Goal: Information Seeking & Learning: Learn about a topic

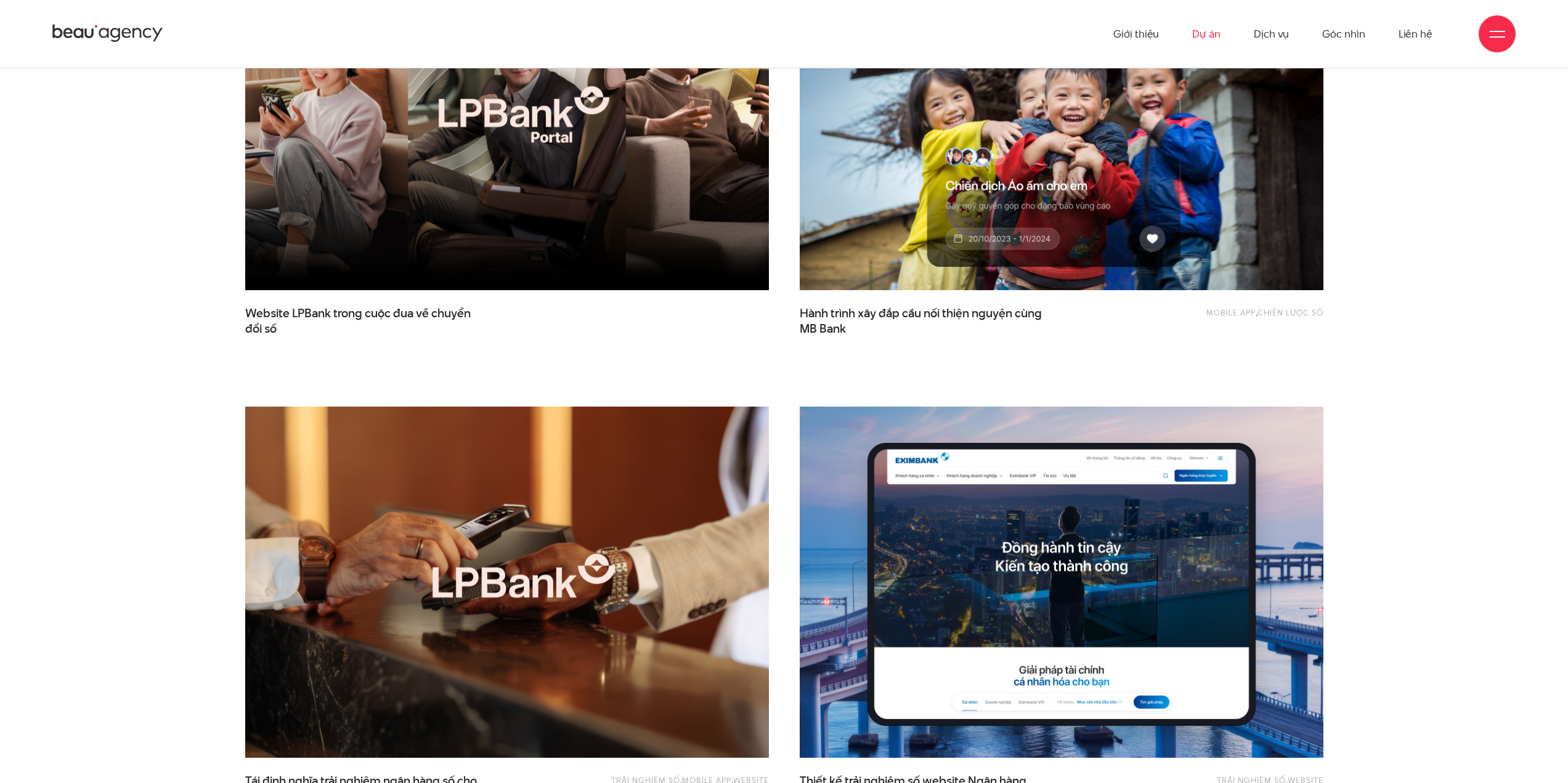
scroll to position [123, 0]
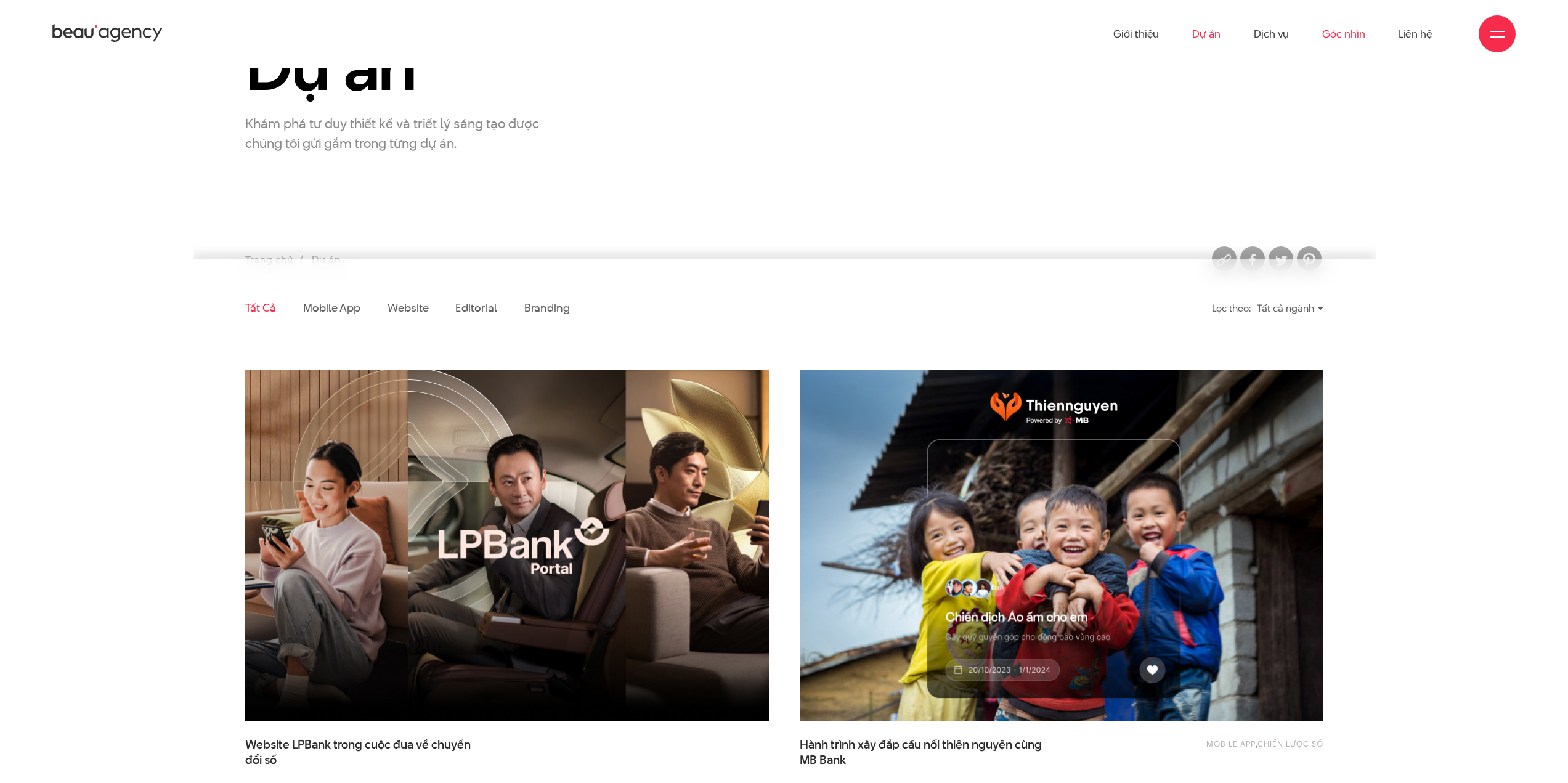
click at [1345, 22] on link "Góc nhìn" at bounding box center [1344, 33] width 43 height 67
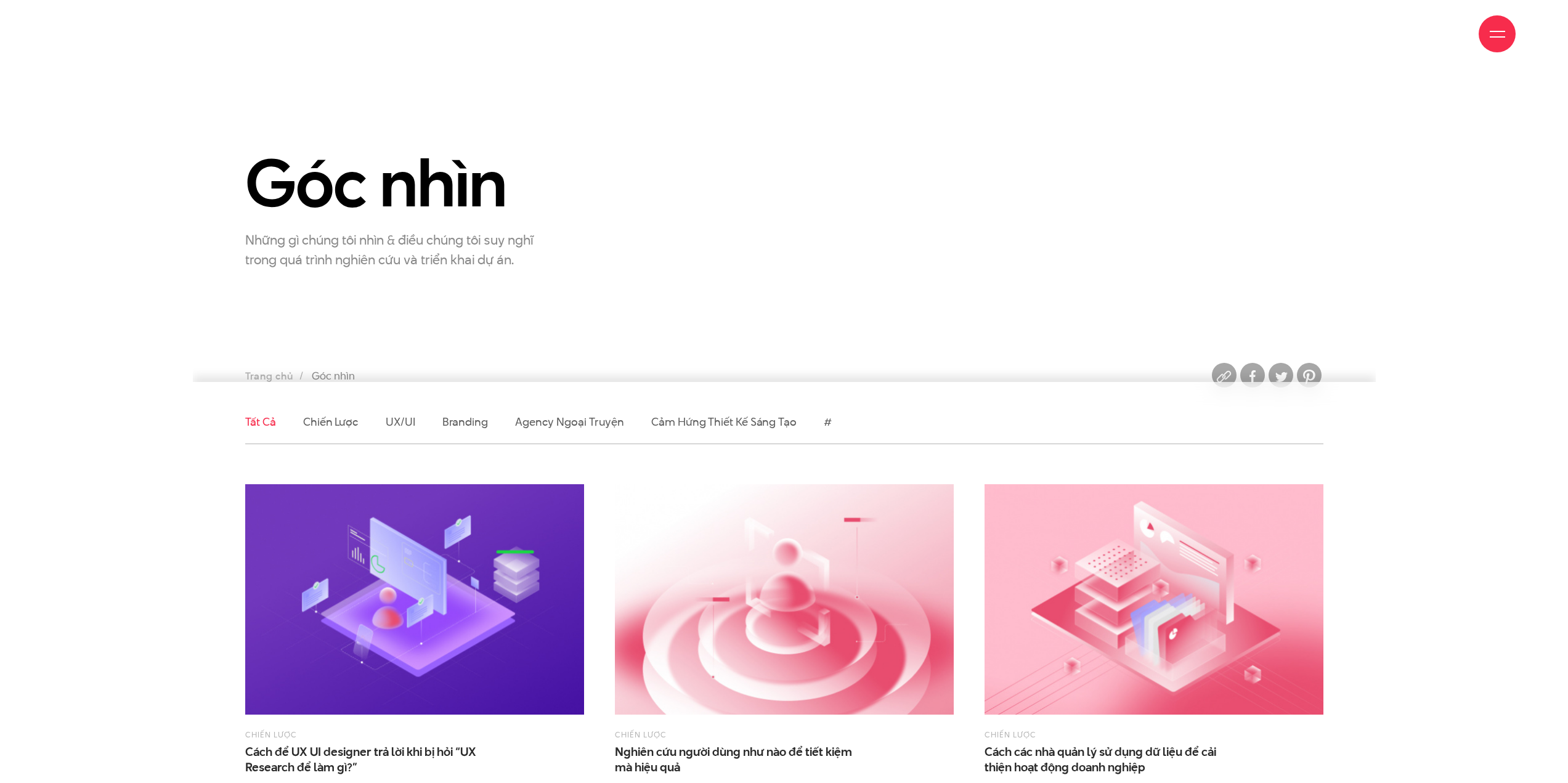
scroll to position [370, 0]
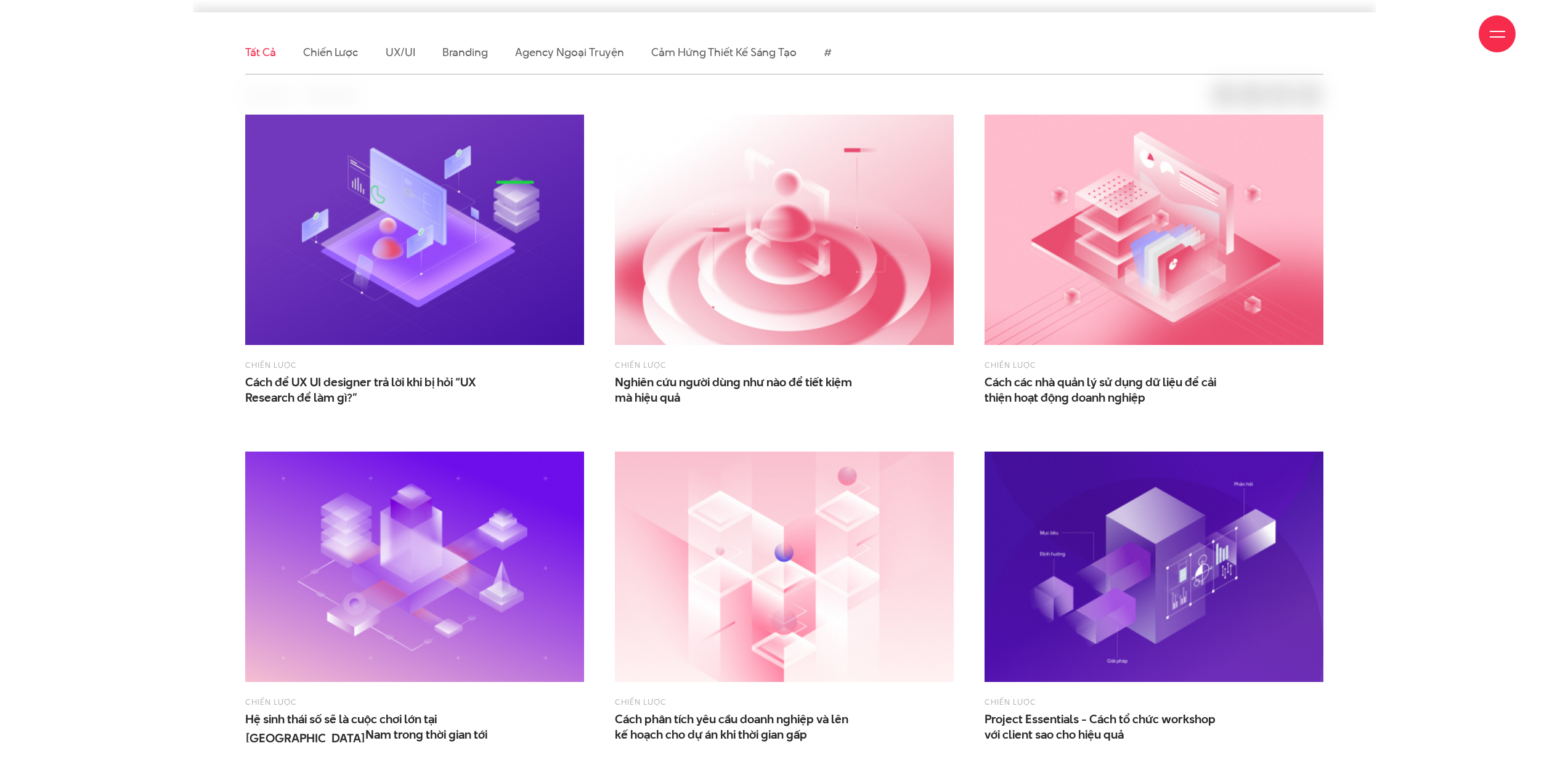
click at [677, 349] on div "Chiến lược Nghiên cứu người dùng như nào để tiết kiệm mà hiệu quả" at bounding box center [784, 260] width 339 height 291
click at [680, 380] on span "Nghiên cứu người dùng như nào để tiết kiệm mà hiệu quả" at bounding box center [739, 390] width 247 height 30
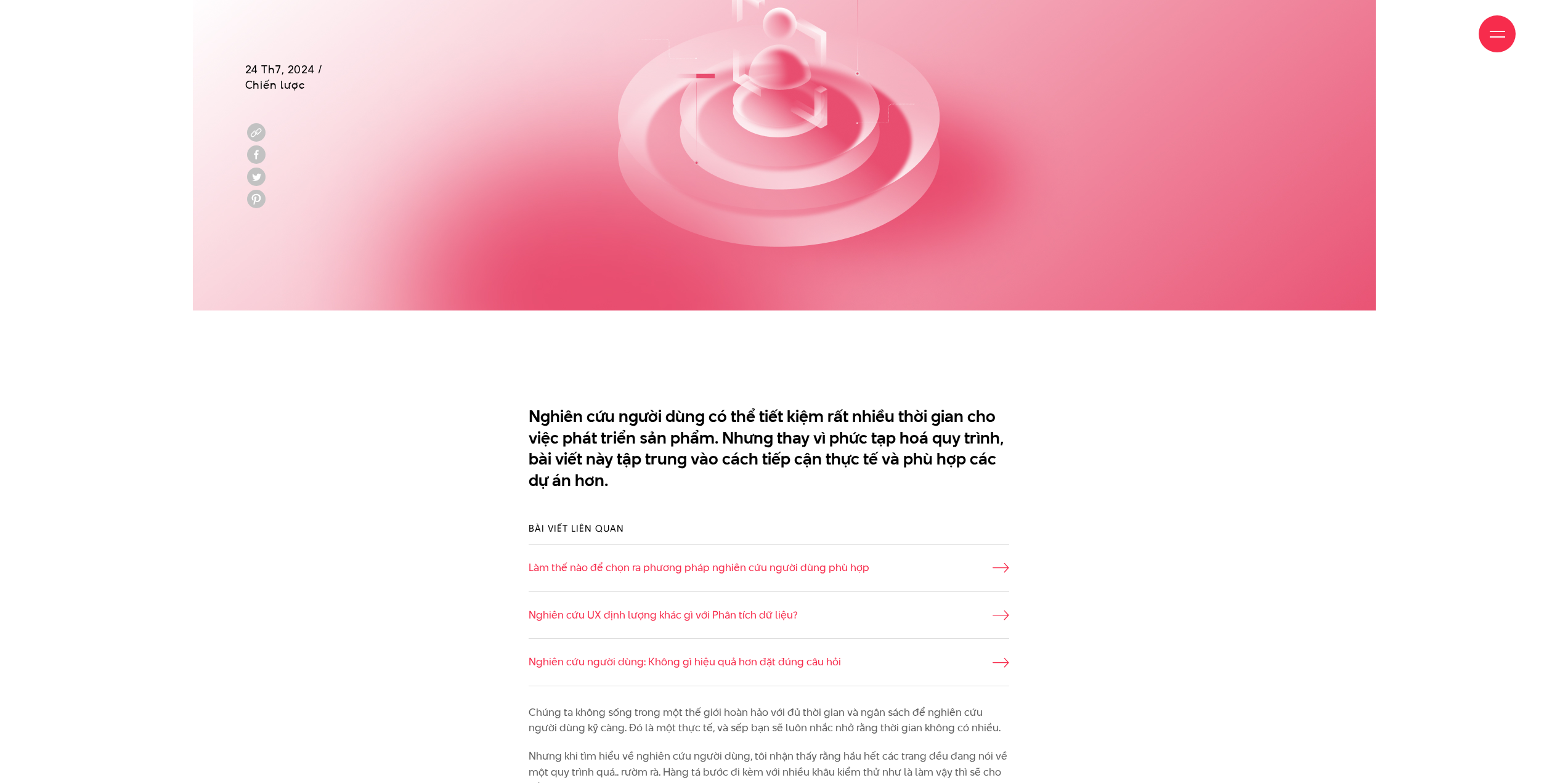
scroll to position [863, 0]
